Goal: Task Accomplishment & Management: Manage account settings

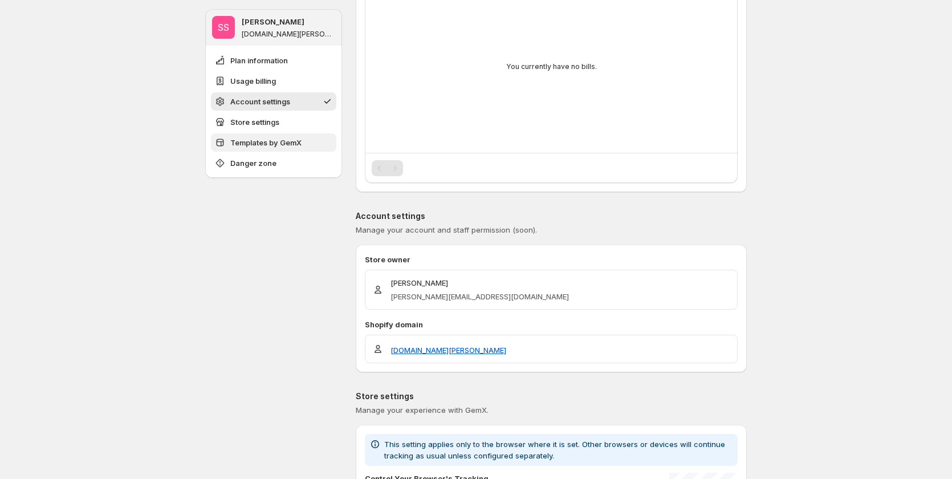
click at [274, 137] on span "Templates by GemX" at bounding box center [265, 142] width 71 height 11
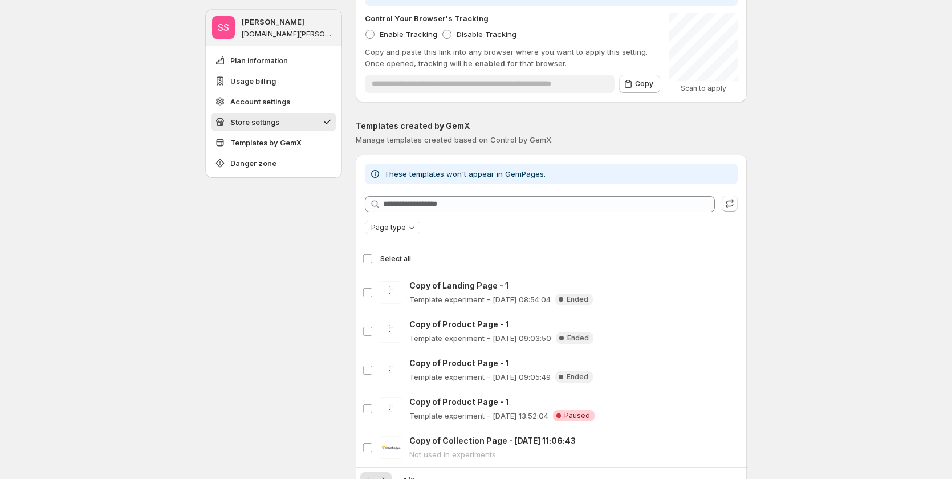
scroll to position [911, 0]
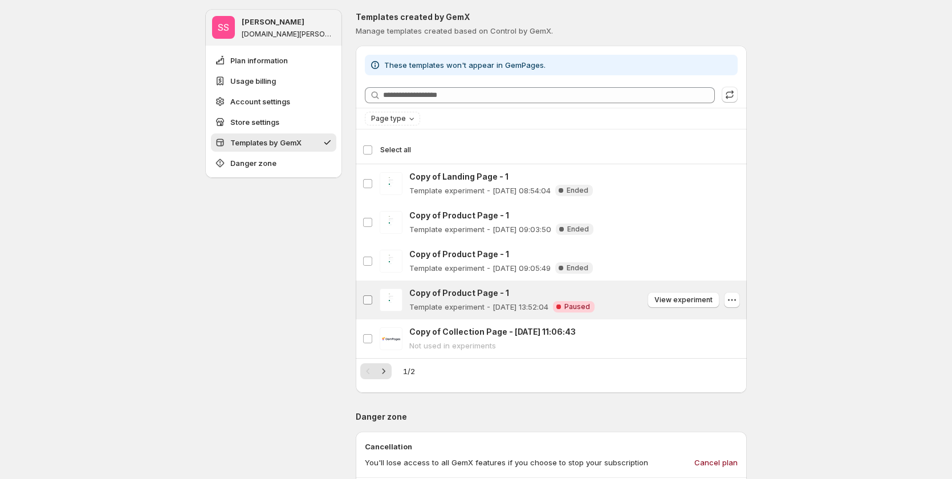
click at [376, 299] on label "Copy of Product Page - 1" at bounding box center [368, 299] width 24 height 39
click at [725, 150] on span "Delete template" at bounding box center [705, 149] width 55 height 9
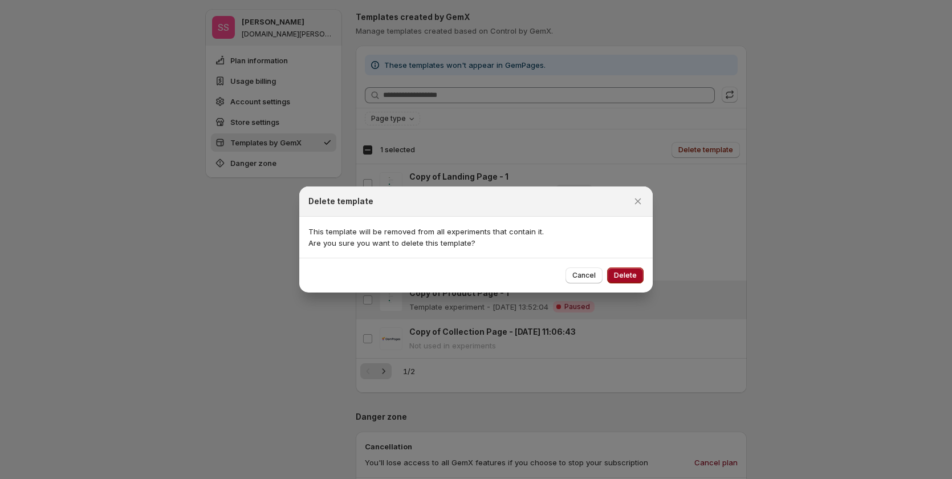
click at [633, 276] on span "Delete" at bounding box center [625, 275] width 23 height 9
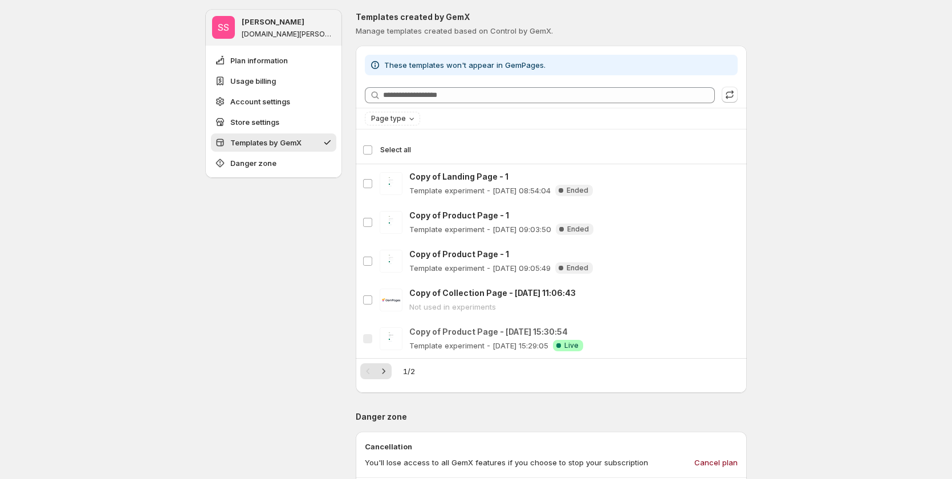
click at [370, 144] on div "Select all 5 templates Select all" at bounding box center [551, 149] width 377 height 27
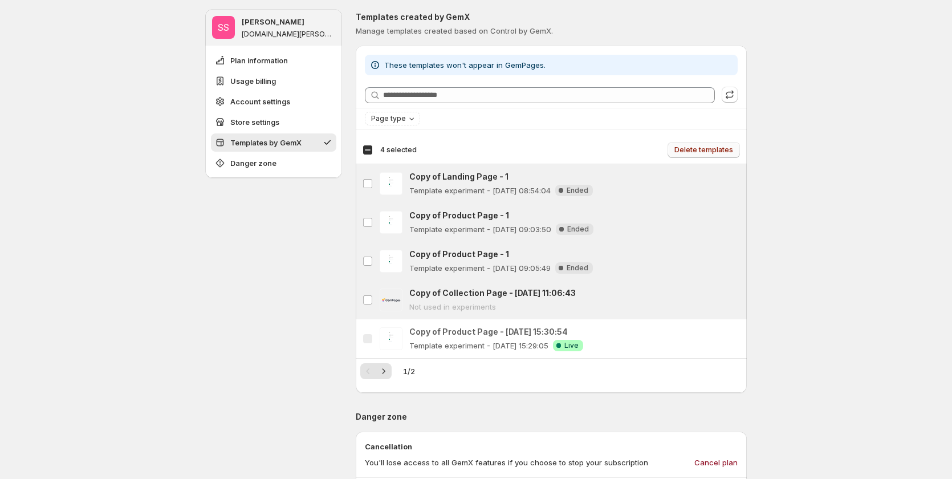
click at [700, 148] on span "Delete templates" at bounding box center [703, 149] width 59 height 9
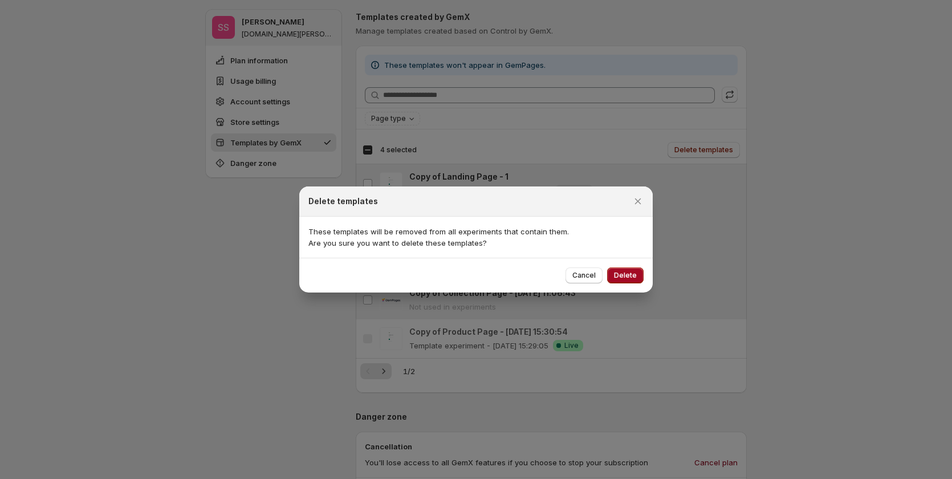
click at [629, 272] on span "Delete" at bounding box center [625, 275] width 23 height 9
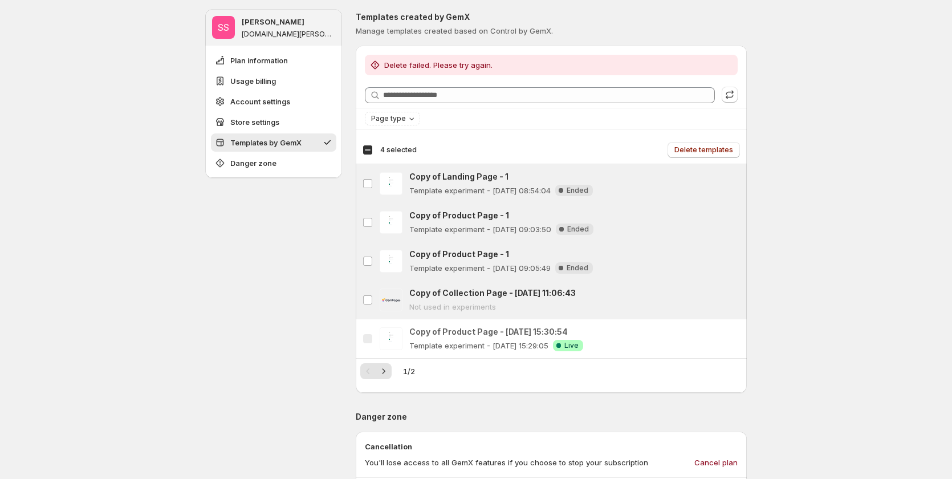
click at [391, 147] on span "4 selected" at bounding box center [398, 149] width 36 height 9
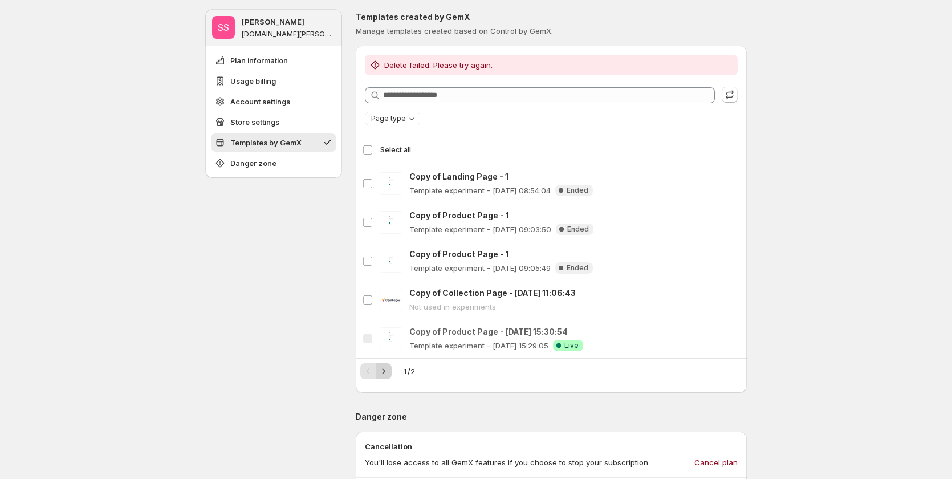
click at [383, 371] on icon "Next" at bounding box center [383, 370] width 11 height 11
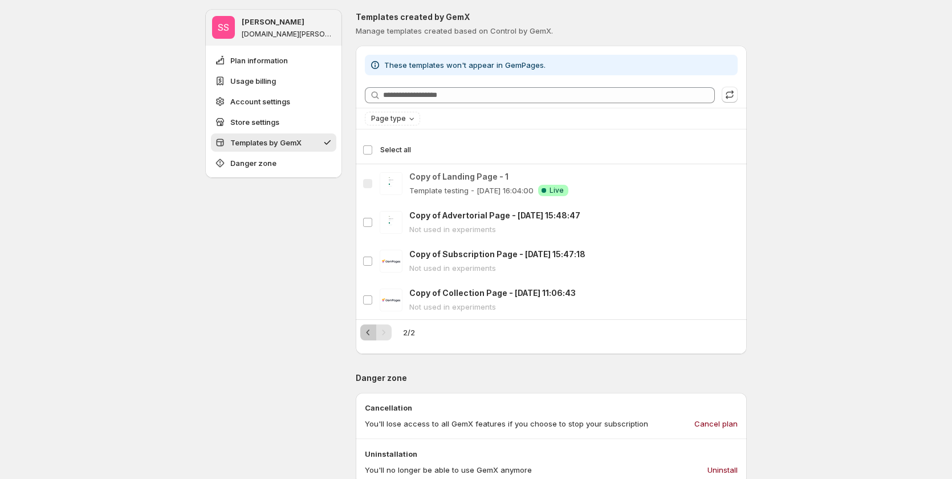
click at [369, 330] on icon "Previous" at bounding box center [368, 332] width 11 height 11
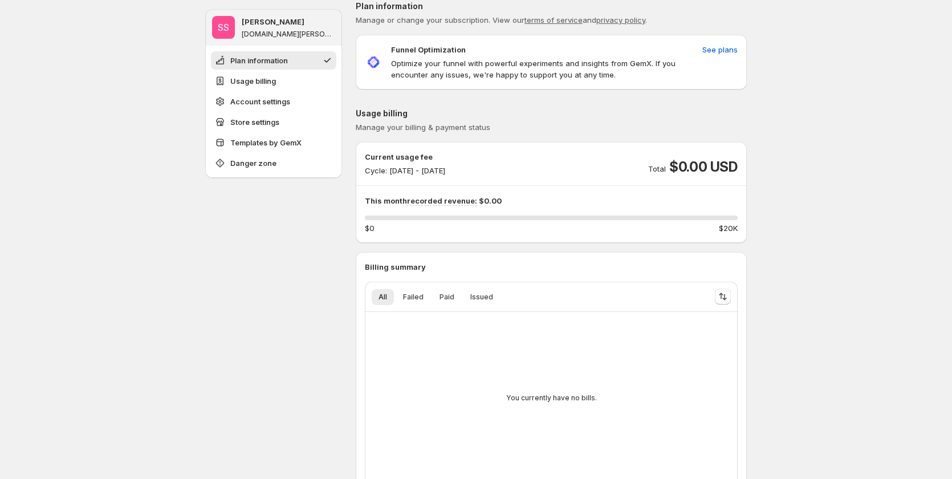
scroll to position [0, 0]
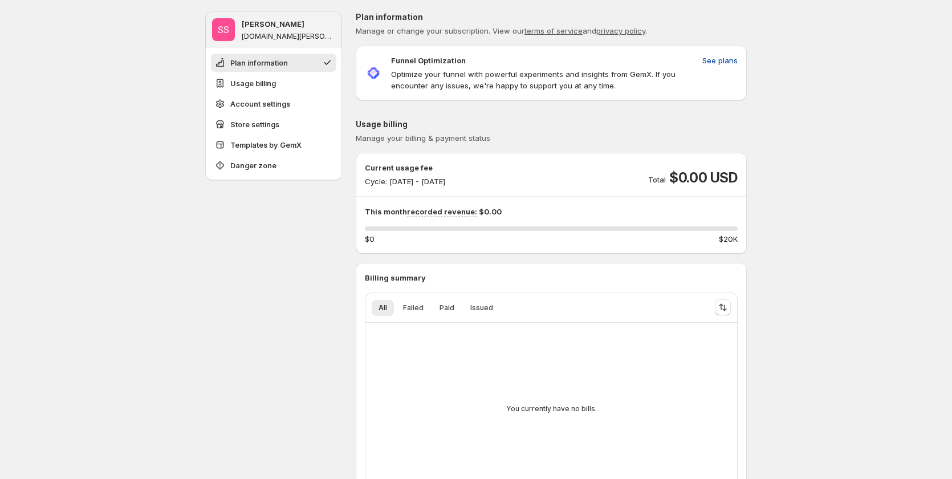
click at [715, 59] on span "See plans" at bounding box center [719, 60] width 35 height 11
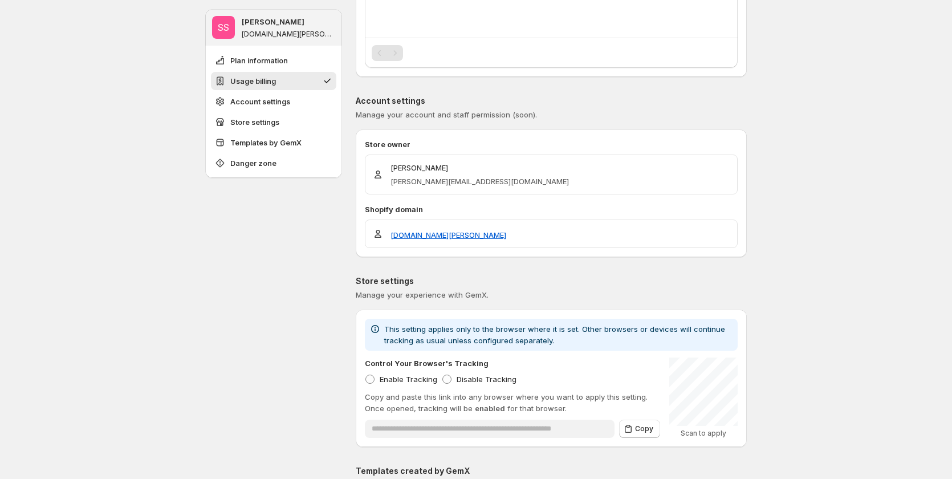
scroll to position [570, 0]
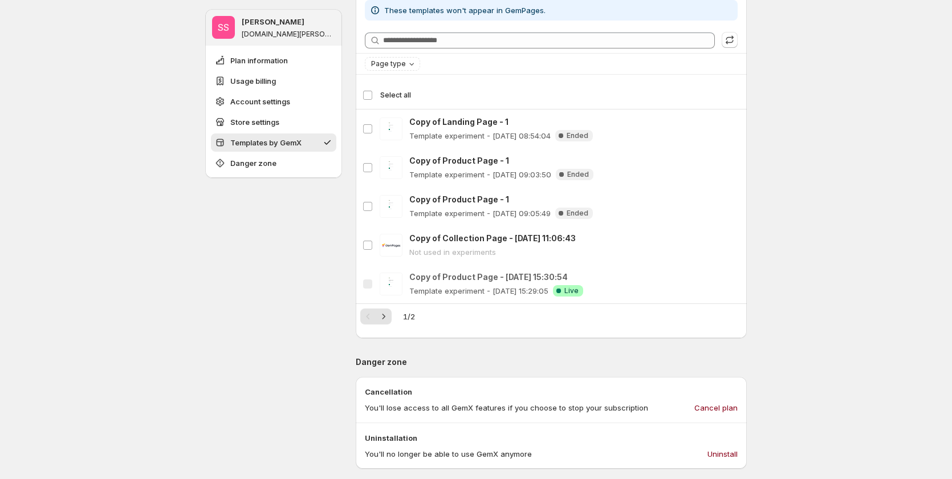
scroll to position [855, 0]
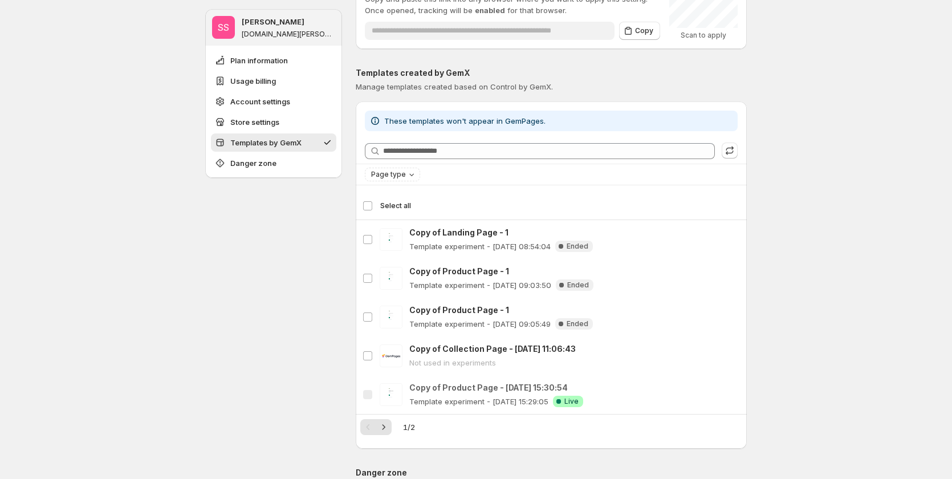
click at [389, 204] on span "Select all" at bounding box center [395, 205] width 31 height 9
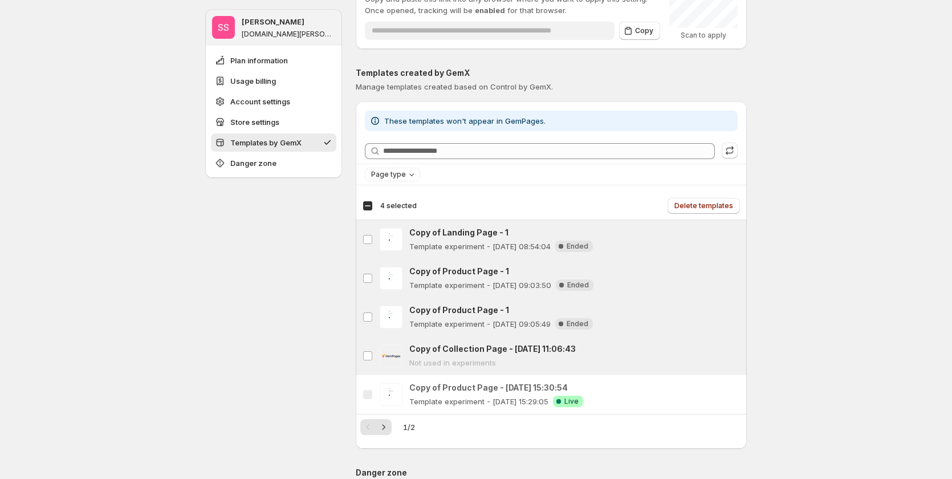
click at [387, 205] on span "4 selected" at bounding box center [398, 205] width 36 height 9
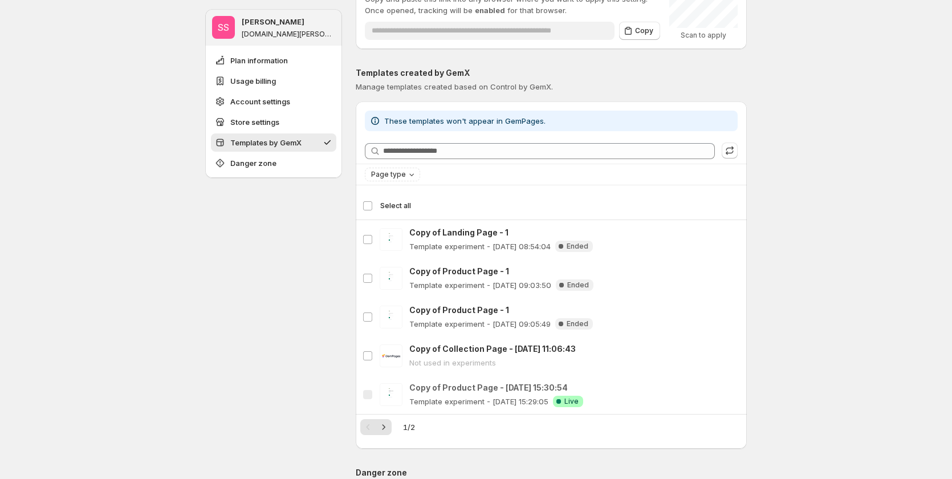
click at [853, 252] on div "SS [PERSON_NAME] [DOMAIN_NAME][PERSON_NAME] Plan information Usage billing Acco…" at bounding box center [476, 45] width 952 height 1801
click at [519, 118] on span "These templates won't appear in GemPages." at bounding box center [464, 120] width 161 height 9
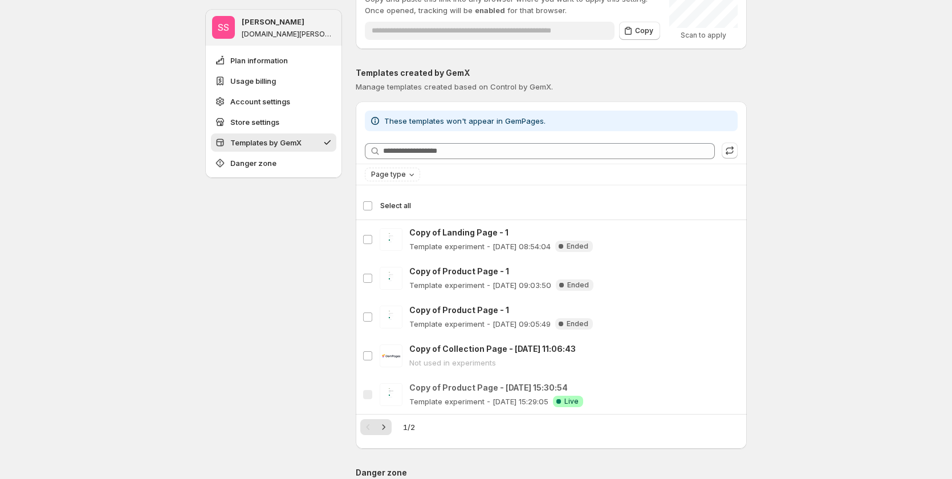
click at [891, 167] on div "SS [PERSON_NAME] [DOMAIN_NAME][PERSON_NAME] Plan information Usage billing Acco…" at bounding box center [476, 45] width 952 height 1801
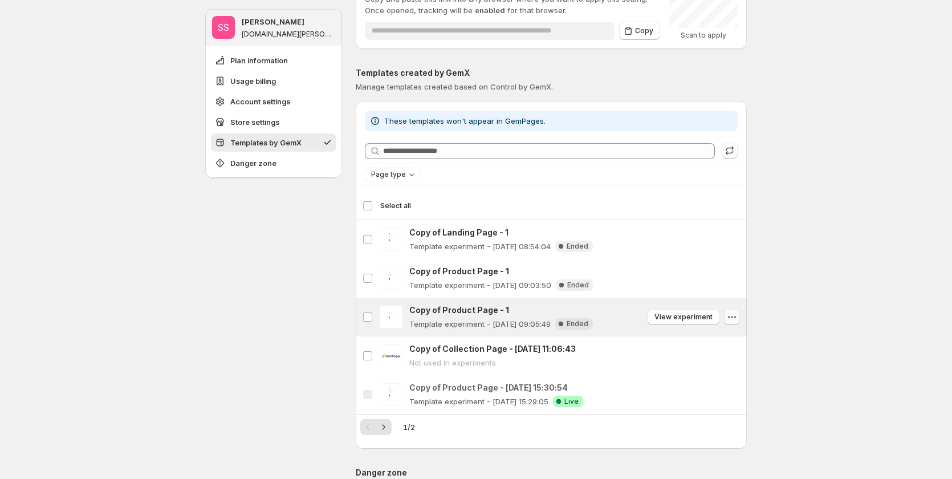
click at [738, 316] on icon "button" at bounding box center [731, 316] width 11 height 11
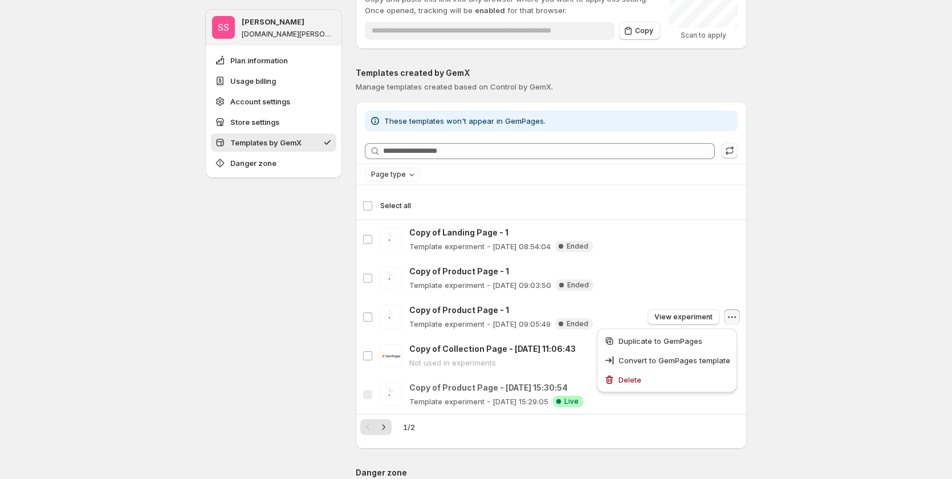
click at [794, 177] on div "SS [PERSON_NAME] [DOMAIN_NAME][PERSON_NAME] Plan information Usage billing Acco…" at bounding box center [476, 45] width 952 height 1801
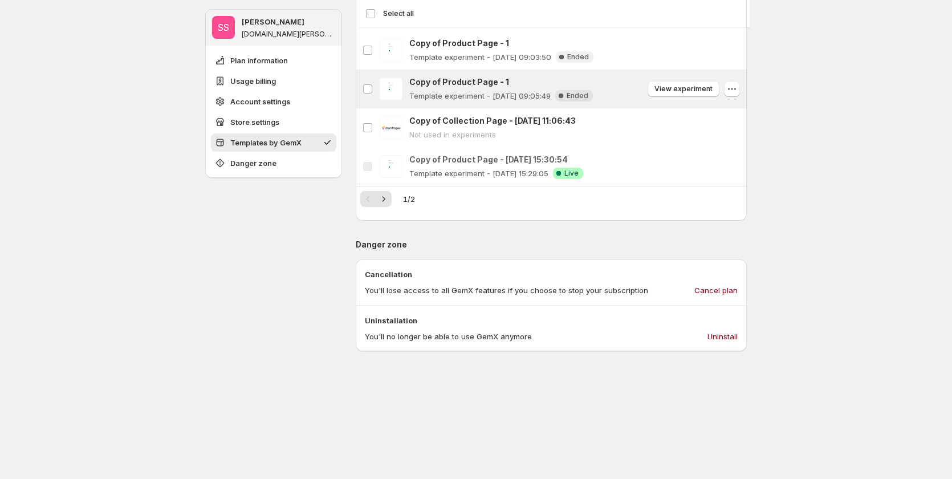
scroll to position [912, 0]
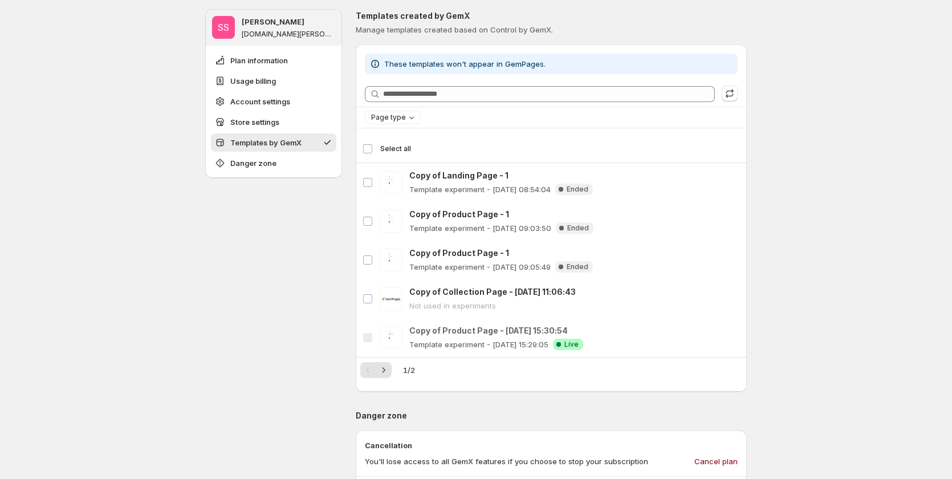
click at [395, 149] on span "Select all" at bounding box center [395, 148] width 31 height 9
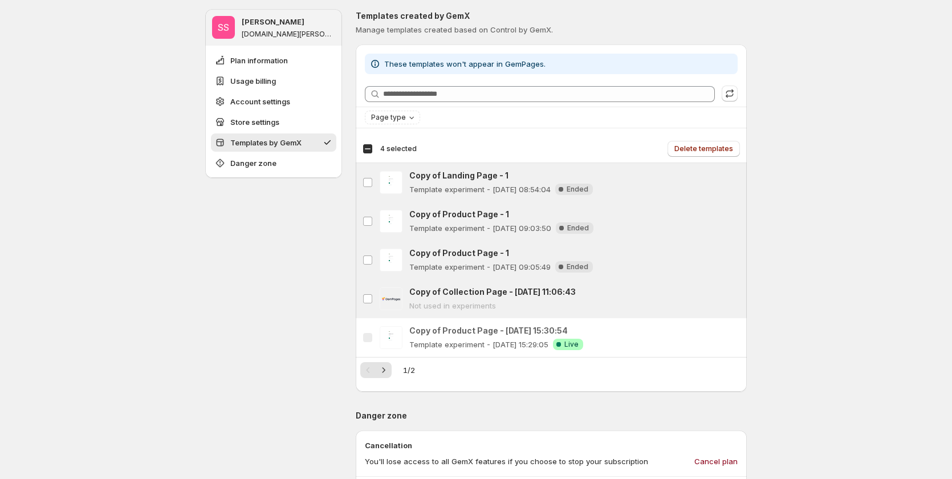
click at [395, 148] on span "4 selected" at bounding box center [398, 148] width 36 height 9
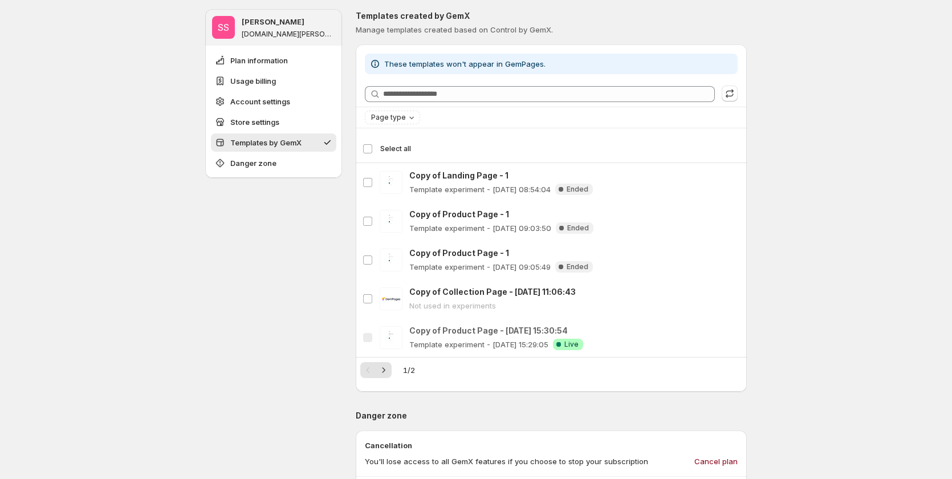
click at [395, 148] on span "Select all" at bounding box center [395, 148] width 31 height 9
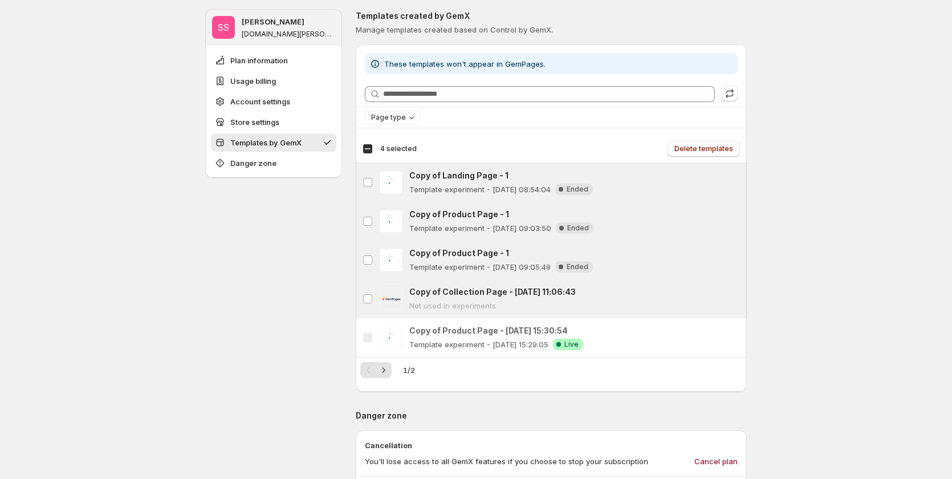
click at [395, 148] on span "4 selected" at bounding box center [398, 148] width 36 height 9
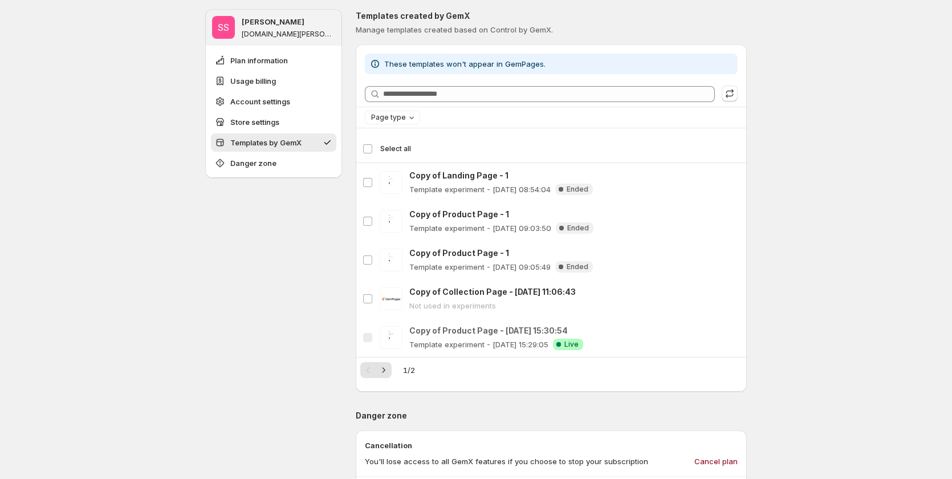
click at [395, 148] on span "Select all" at bounding box center [395, 148] width 31 height 9
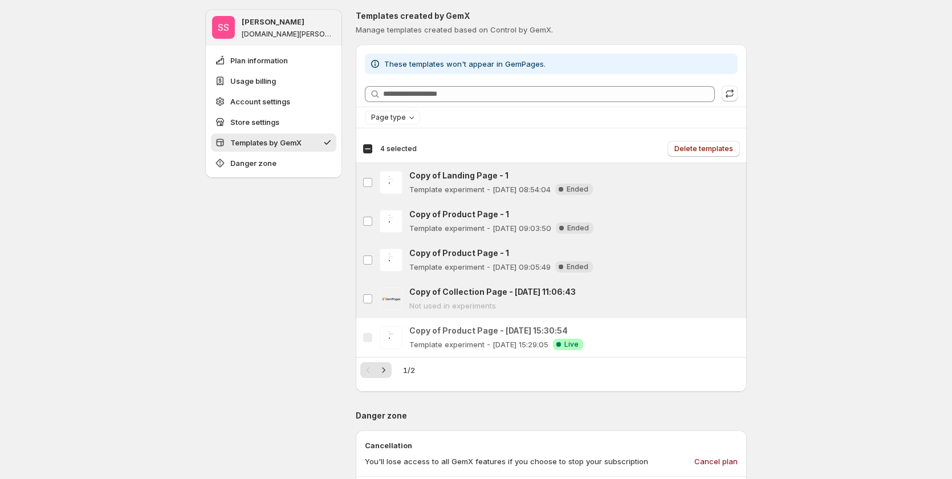
click at [395, 148] on span "4 selected" at bounding box center [398, 148] width 36 height 9
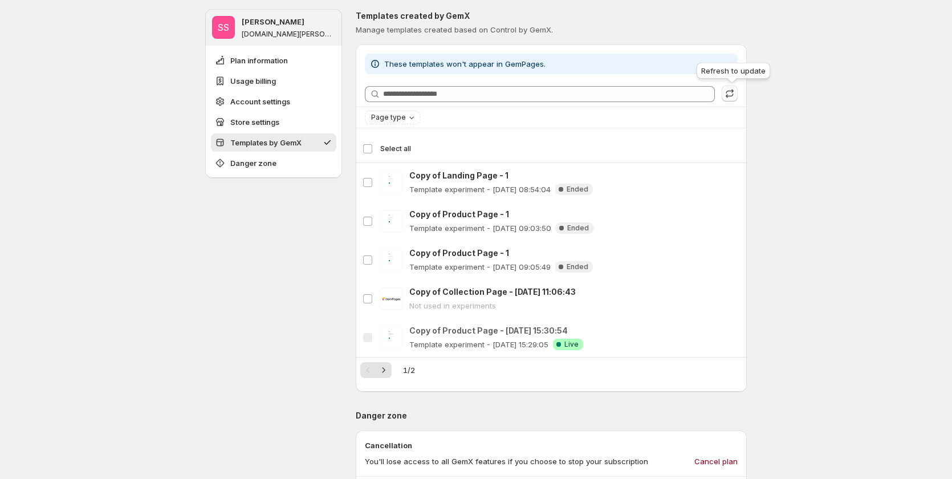
click at [735, 94] on icon "button" at bounding box center [729, 93] width 11 height 11
click at [735, 95] on icon "button" at bounding box center [729, 93] width 11 height 11
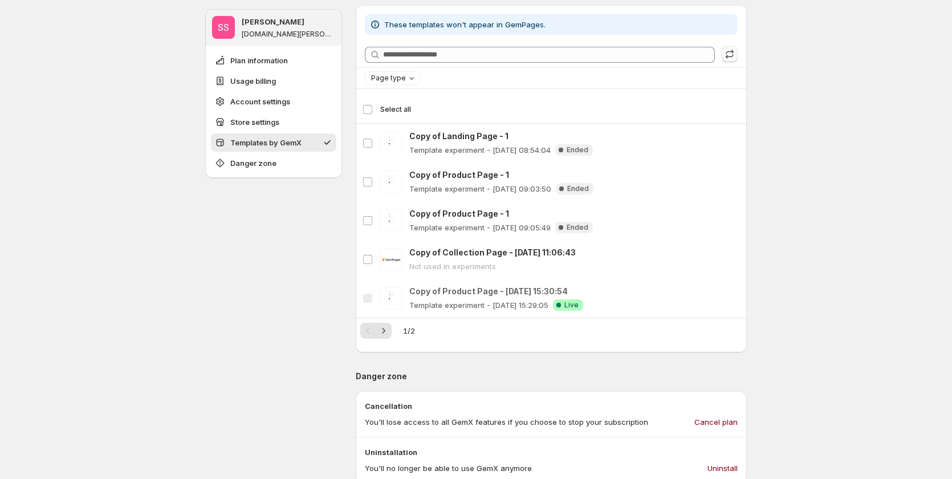
scroll to position [969, 0]
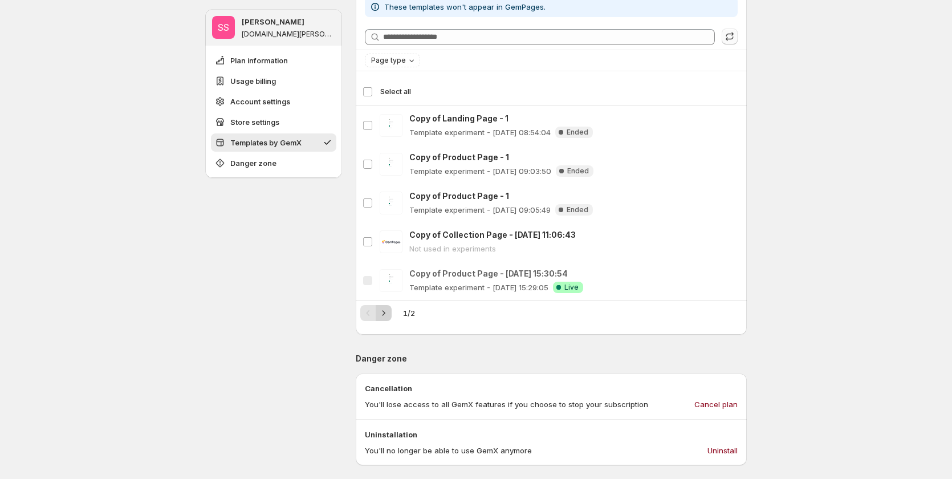
click at [392, 314] on button "Next" at bounding box center [384, 313] width 16 height 16
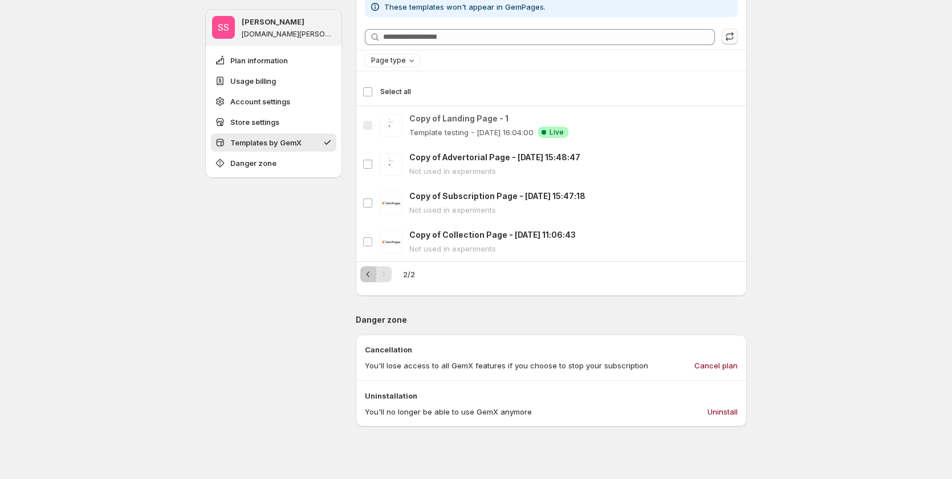
click at [371, 274] on icon "Previous" at bounding box center [368, 274] width 11 height 11
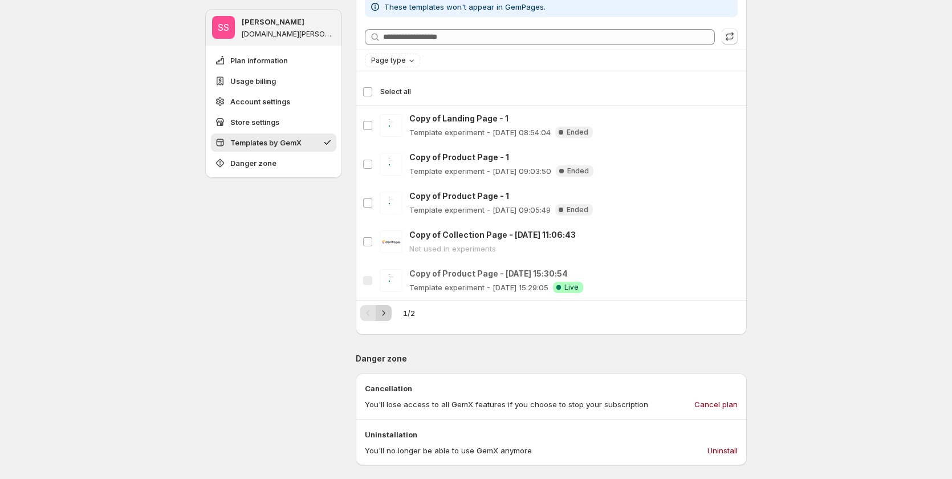
click at [387, 311] on icon "Next" at bounding box center [383, 312] width 11 height 11
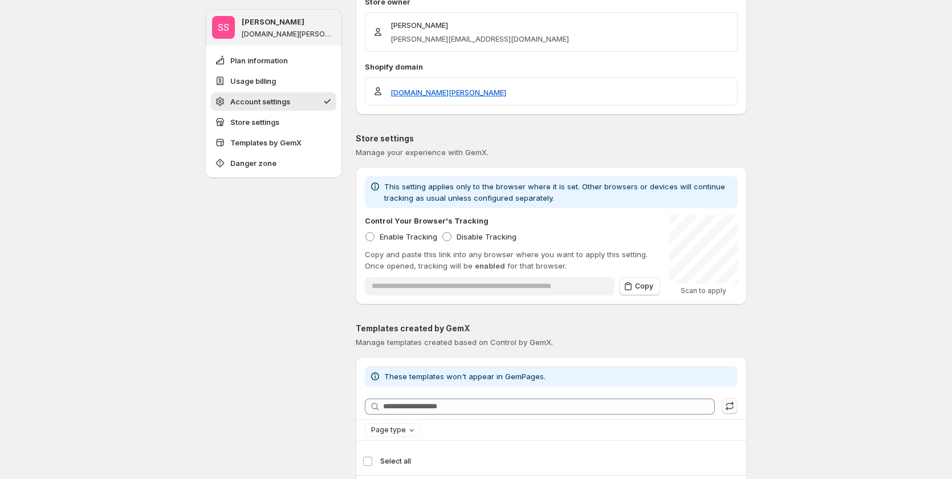
scroll to position [570, 0]
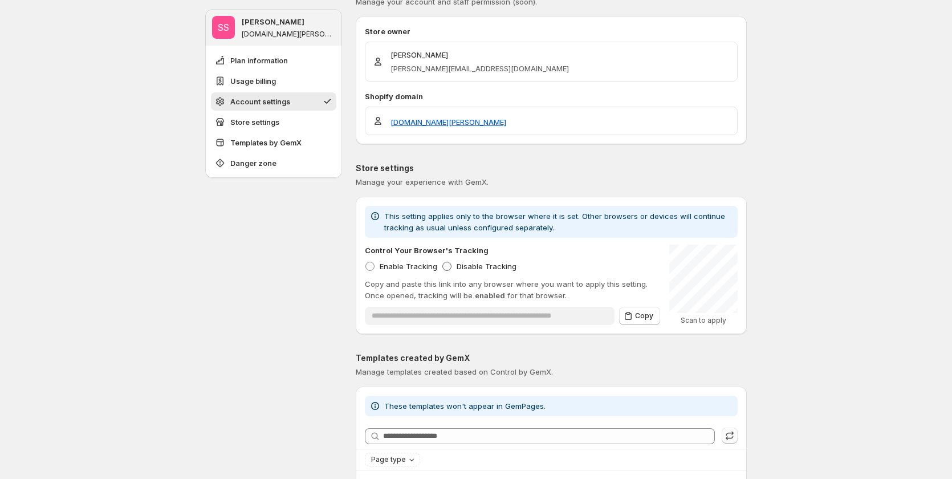
click at [451, 267] on span at bounding box center [446, 266] width 9 height 9
click at [373, 266] on span at bounding box center [369, 266] width 9 height 9
click at [631, 318] on icon "button" at bounding box center [628, 315] width 11 height 11
click at [629, 314] on icon "button" at bounding box center [628, 316] width 7 height 8
click at [459, 261] on span "Disable Tracking" at bounding box center [487, 266] width 60 height 11
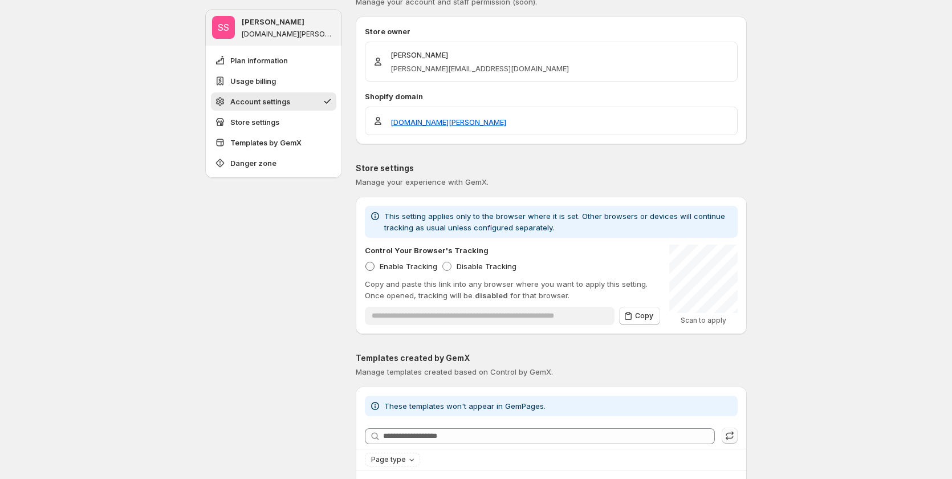
click at [389, 266] on span "Enable Tracking" at bounding box center [409, 266] width 58 height 9
click at [705, 320] on p "Scan to apply" at bounding box center [703, 320] width 68 height 9
click at [798, 302] on div "SS [PERSON_NAME] [DOMAIN_NAME][PERSON_NAME] Plan information Usage billing Acco…" at bounding box center [476, 311] width 952 height 1762
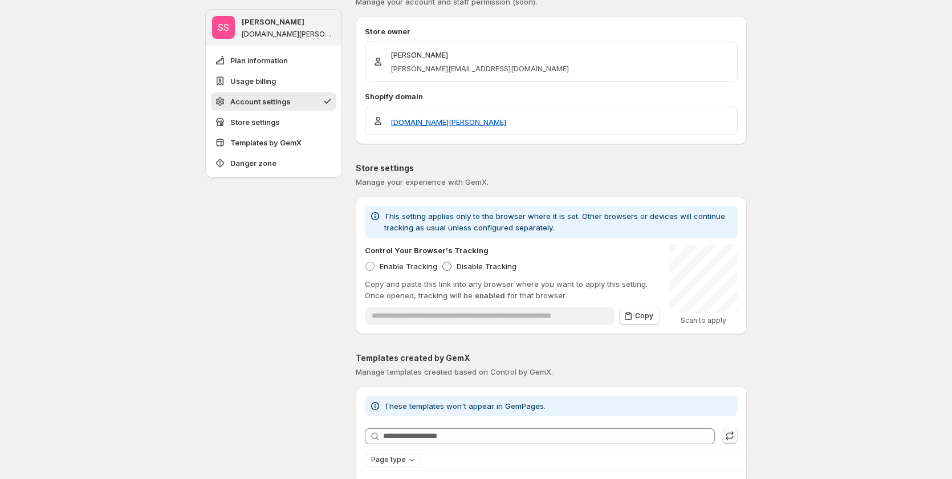
click at [465, 266] on span "Disable Tracking" at bounding box center [487, 266] width 60 height 9
type input "**********"
click at [627, 318] on icon "button" at bounding box center [628, 315] width 11 height 11
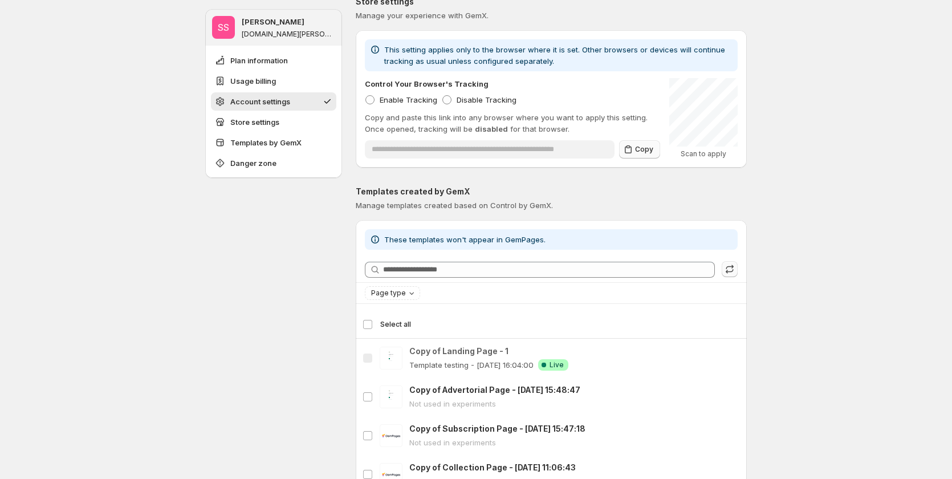
scroll to position [741, 0]
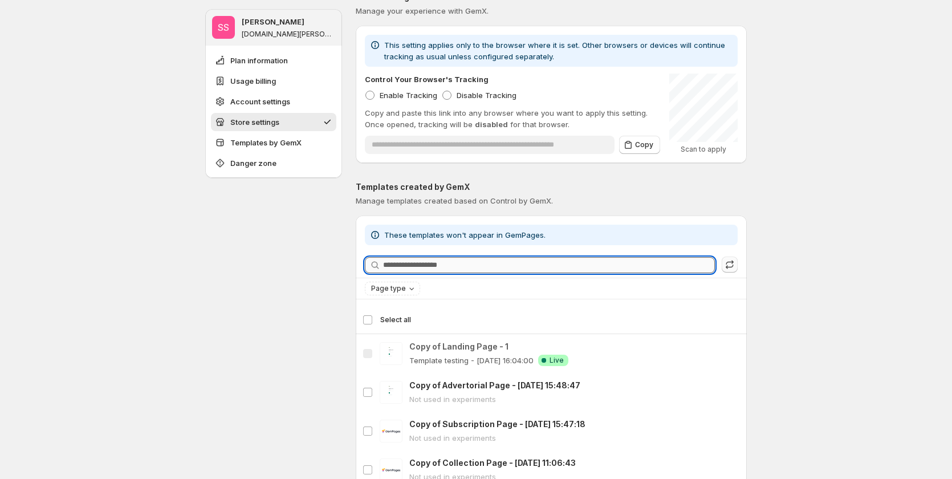
click at [567, 263] on input "Searching templates" at bounding box center [549, 265] width 332 height 16
paste input "**********"
type input "**********"
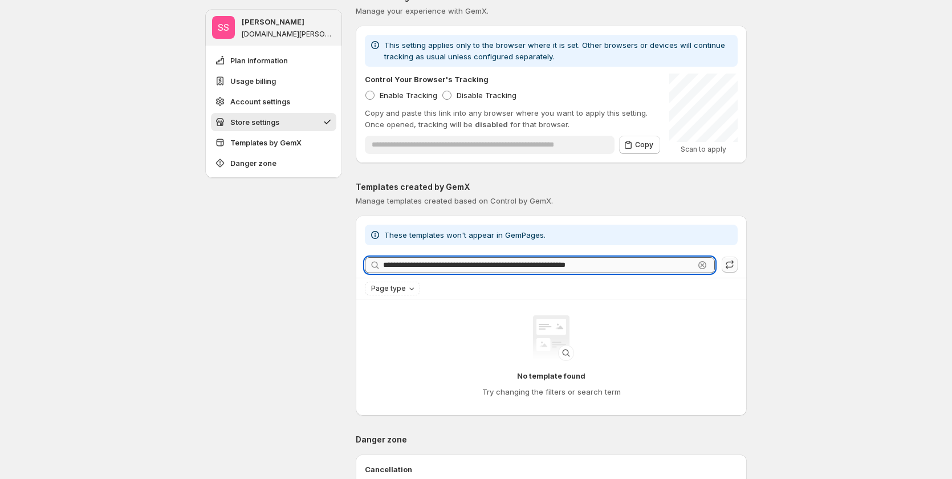
click at [544, 265] on input "**********" at bounding box center [538, 265] width 311 height 16
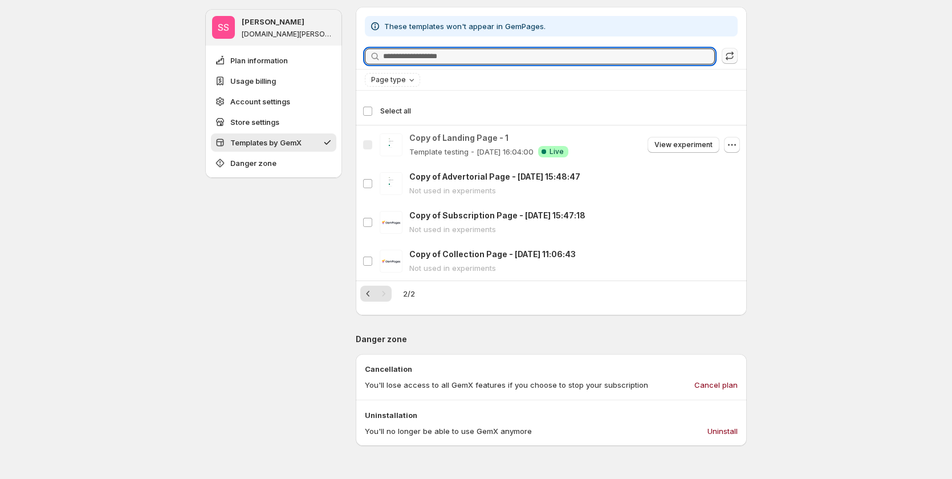
scroll to position [855, 0]
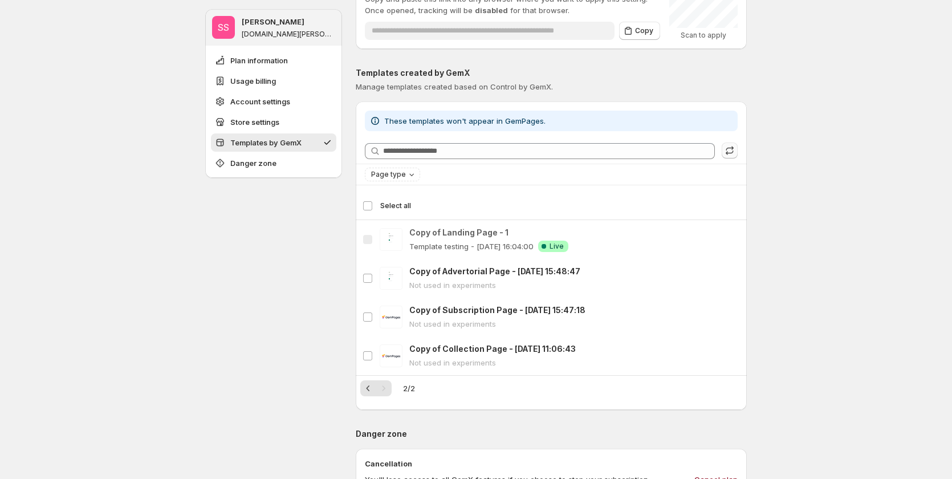
click at [369, 206] on div "Select all 4 templates Select all" at bounding box center [551, 205] width 377 height 27
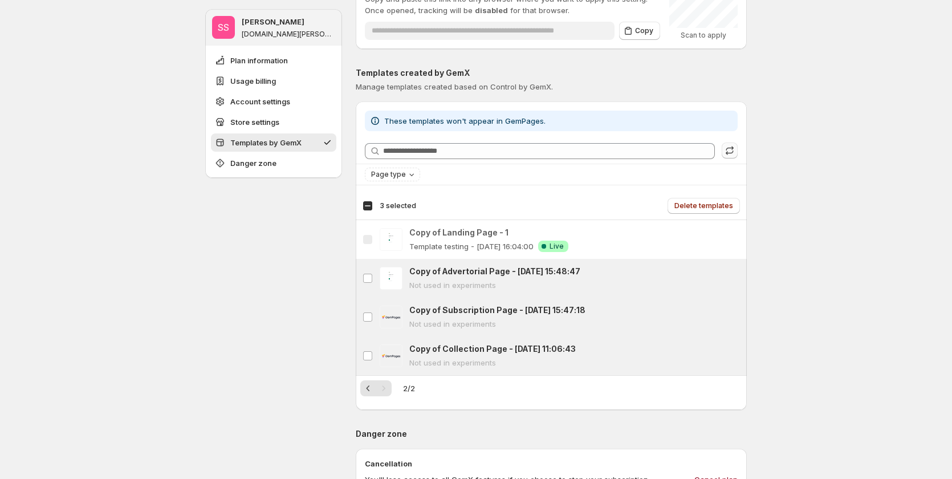
click at [369, 206] on div "Select all 4 templates 3 selected" at bounding box center [390, 206] width 54 height 10
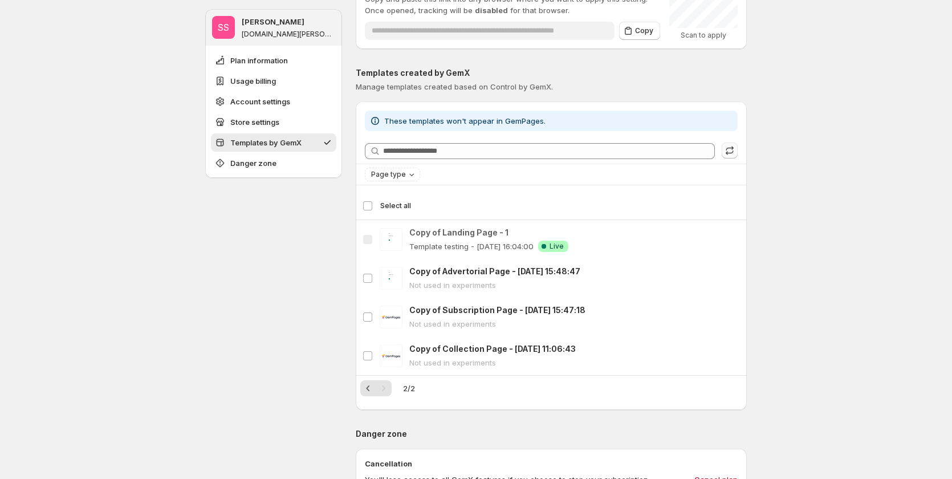
click at [893, 253] on div "SS [PERSON_NAME] [DOMAIN_NAME][PERSON_NAME] Plan information Usage billing Acco…" at bounding box center [476, 26] width 952 height 1762
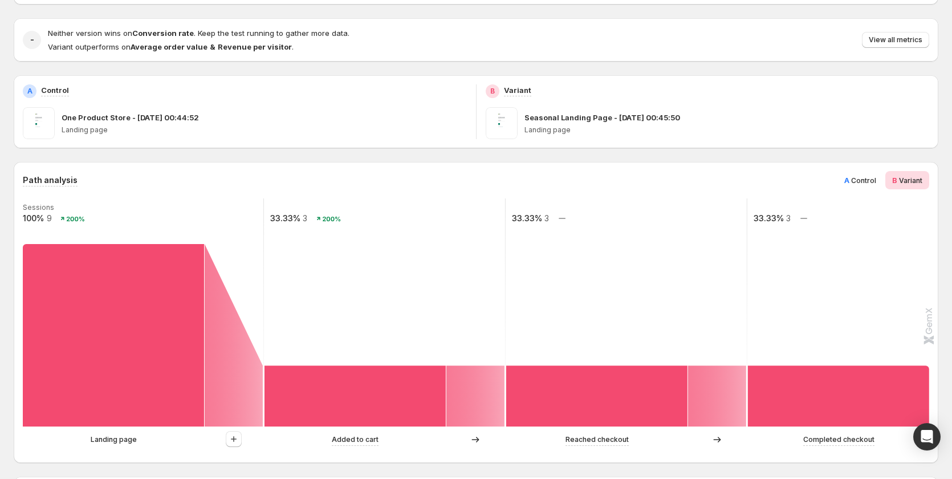
scroll to position [114, 0]
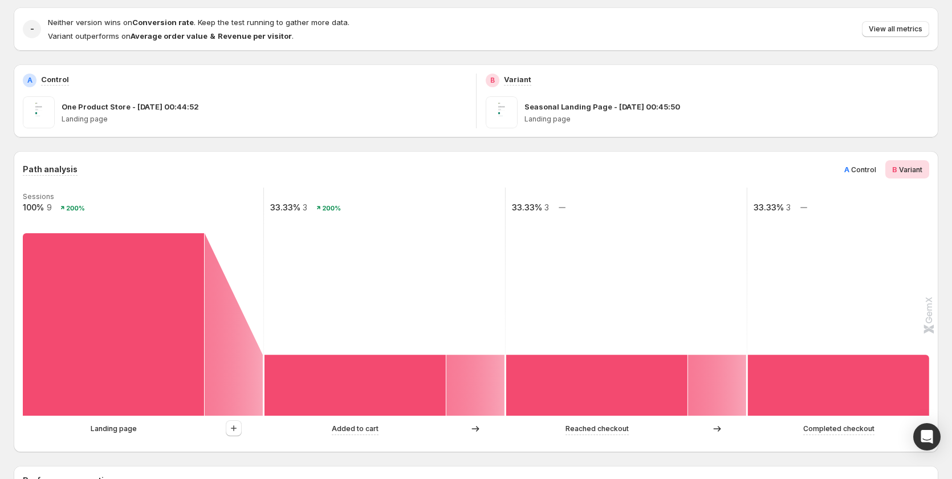
click at [291, 205] on text "33.33%" at bounding box center [285, 207] width 30 height 10
click at [424, 242] on rect at bounding box center [384, 302] width 243 height 228
drag, startPoint x: 513, startPoint y: 204, endPoint x: 682, endPoint y: 213, distance: 169.0
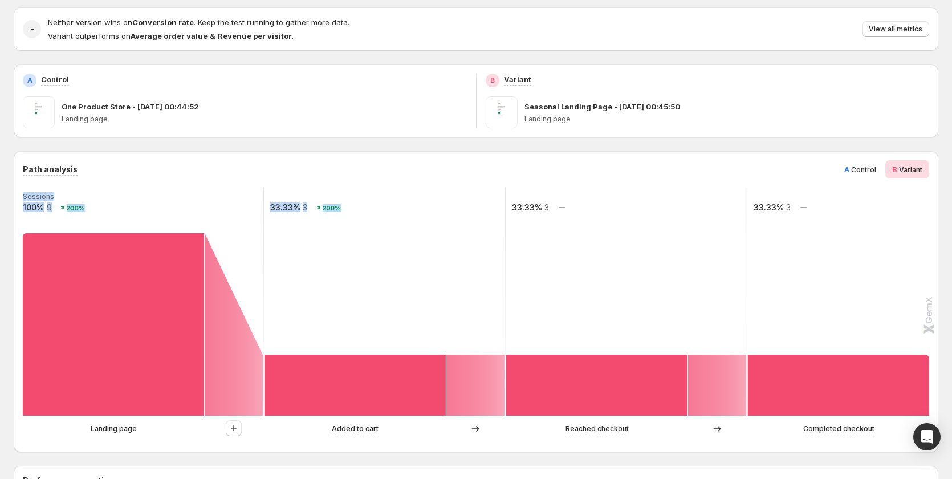
click at [677, 211] on g "Sessions 100% 9 200% 33.33% 3 200% 33.33% 3 33.33% 3" at bounding box center [506, 302] width 968 height 228
click at [676, 284] on rect at bounding box center [626, 302] width 243 height 228
click at [290, 205] on text "33.33%" at bounding box center [285, 207] width 30 height 10
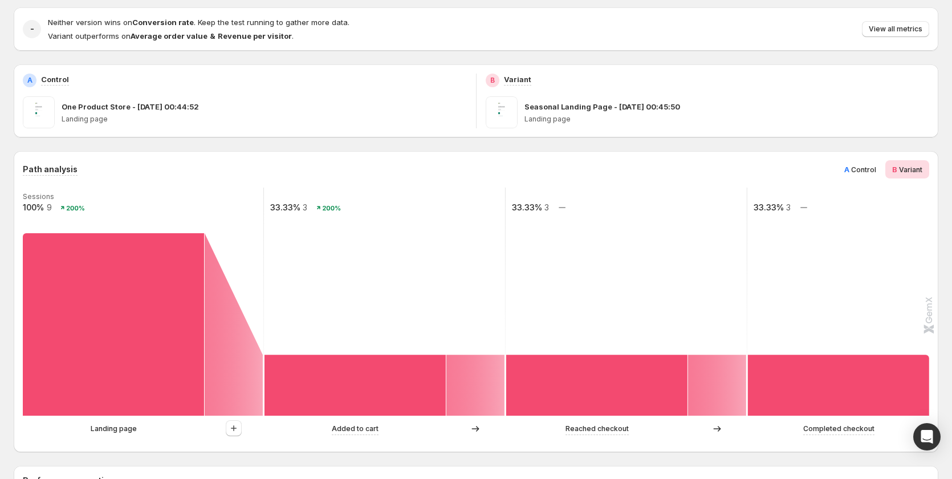
click at [527, 206] on text "33.33%" at bounding box center [527, 207] width 30 height 10
click at [770, 255] on rect at bounding box center [868, 302] width 243 height 228
click at [766, 206] on text "33.33%" at bounding box center [769, 207] width 30 height 10
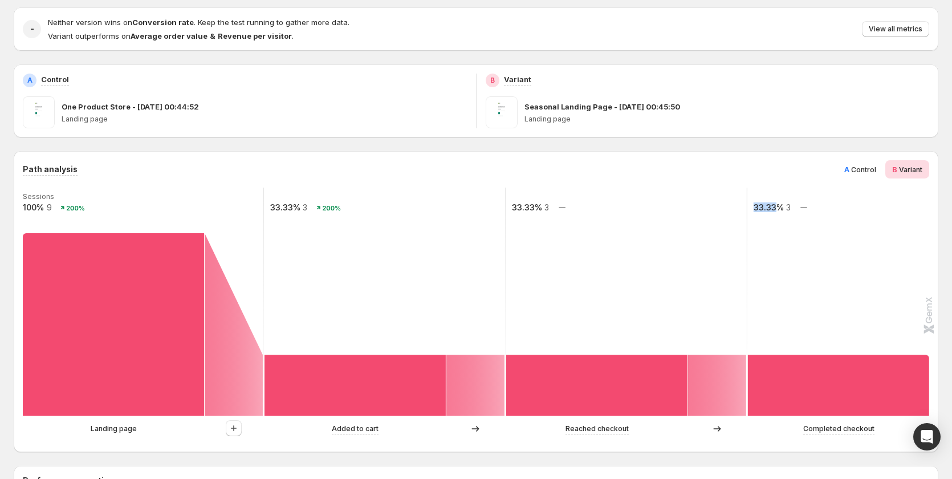
click at [766, 206] on text "33.33%" at bounding box center [769, 207] width 30 height 10
click at [773, 279] on rect at bounding box center [868, 302] width 243 height 228
drag, startPoint x: 737, startPoint y: 206, endPoint x: 508, endPoint y: 290, distance: 243.3
click at [508, 290] on rect at bounding box center [626, 302] width 243 height 228
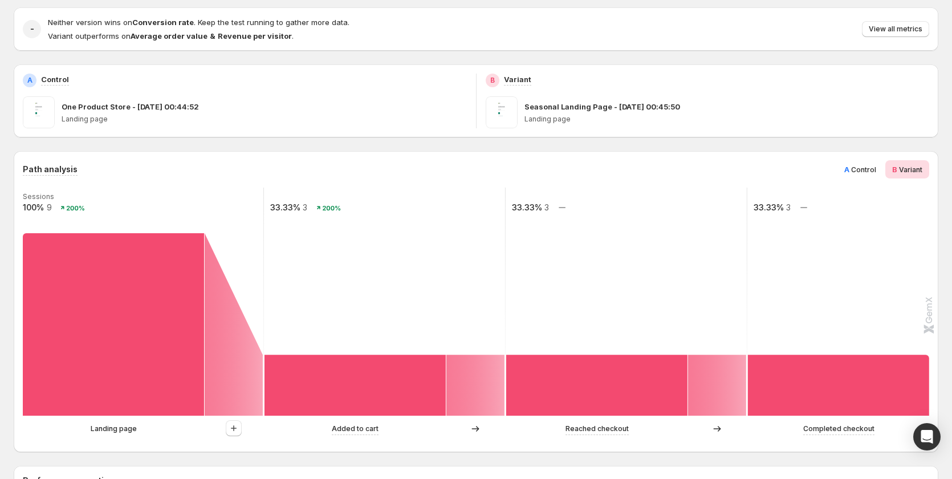
click at [452, 251] on rect at bounding box center [384, 302] width 243 height 228
click at [360, 436] on div "Added to cart" at bounding box center [385, 428] width 241 height 17
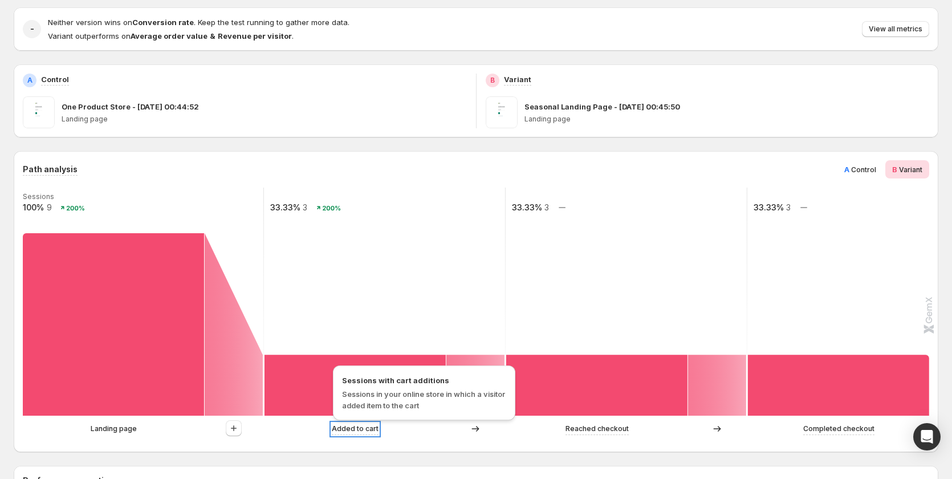
click at [363, 431] on p "Added to cart" at bounding box center [355, 428] width 47 height 11
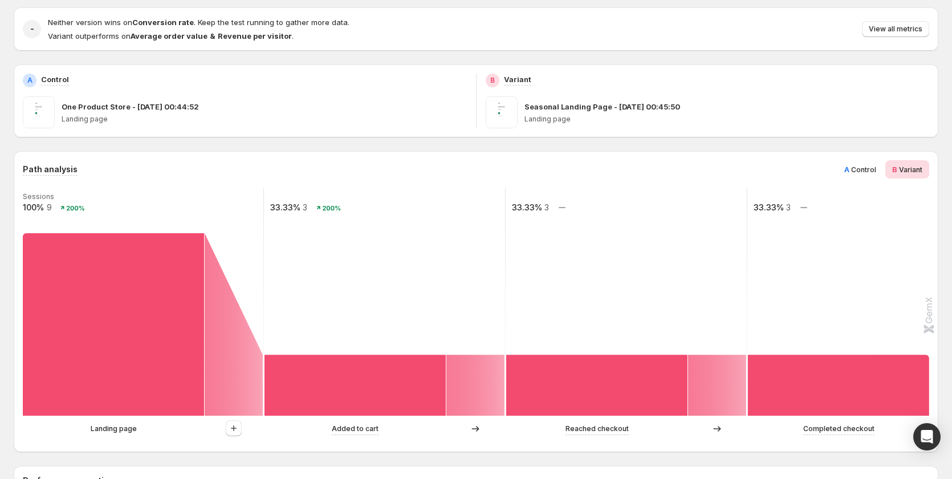
click at [421, 437] on div "Added to cart" at bounding box center [385, 428] width 241 height 17
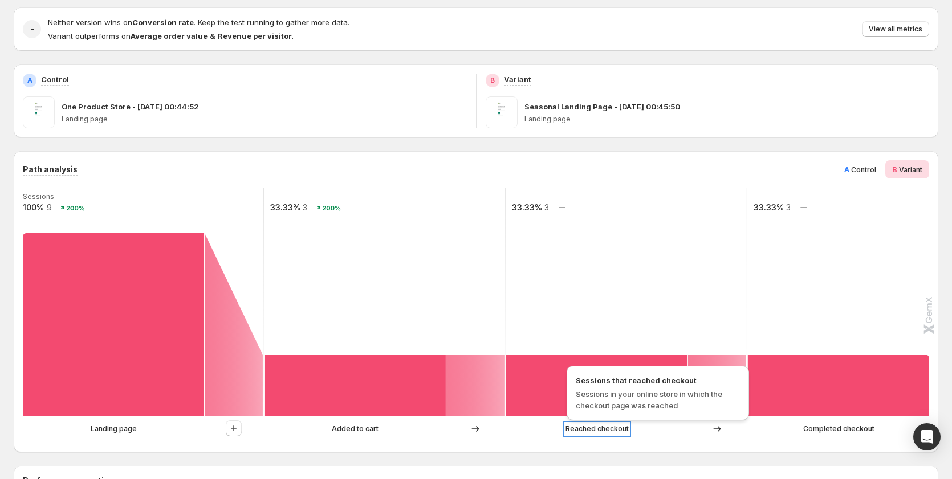
click at [622, 432] on p "Reached checkout" at bounding box center [597, 428] width 63 height 11
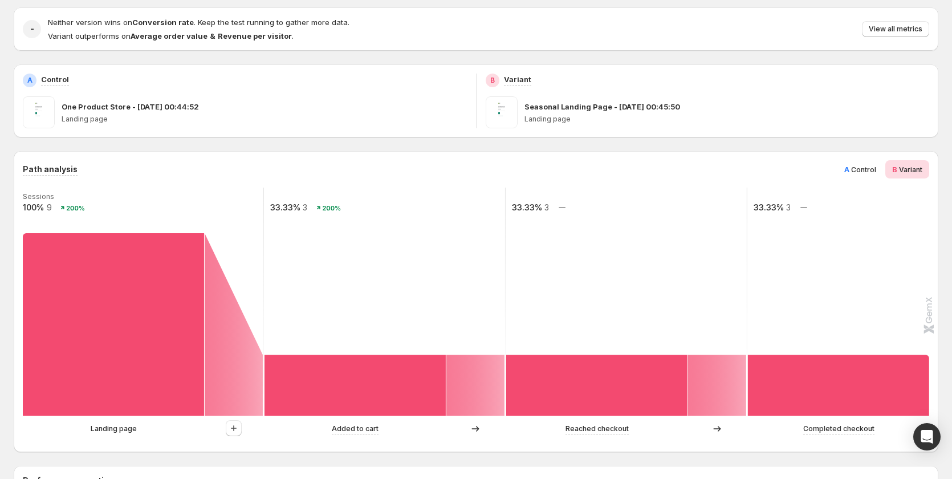
click at [554, 445] on div "Path analysis A Control B Variant Sessions 100% 9 200% 33.33% 3 200% 33.33% 3 3…" at bounding box center [476, 301] width 925 height 301
click at [233, 428] on icon "button" at bounding box center [233, 427] width 11 height 11
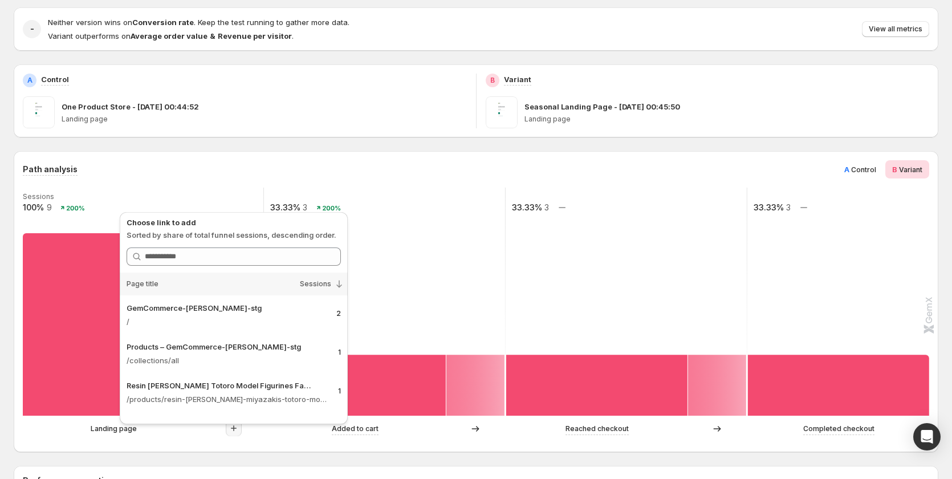
click at [292, 440] on div "Landing page Added to cart Reached checkout Completed checkout" at bounding box center [475, 431] width 904 height 23
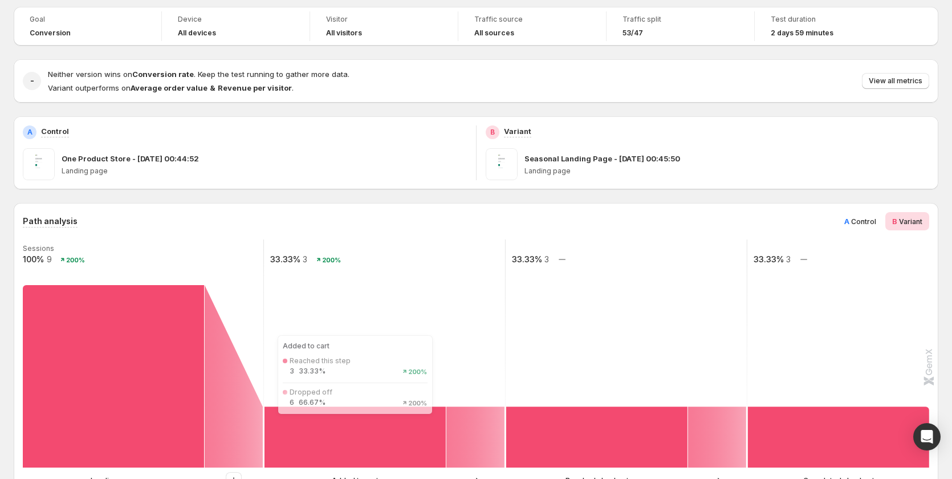
scroll to position [0, 0]
